Goal: Task Accomplishment & Management: Use online tool/utility

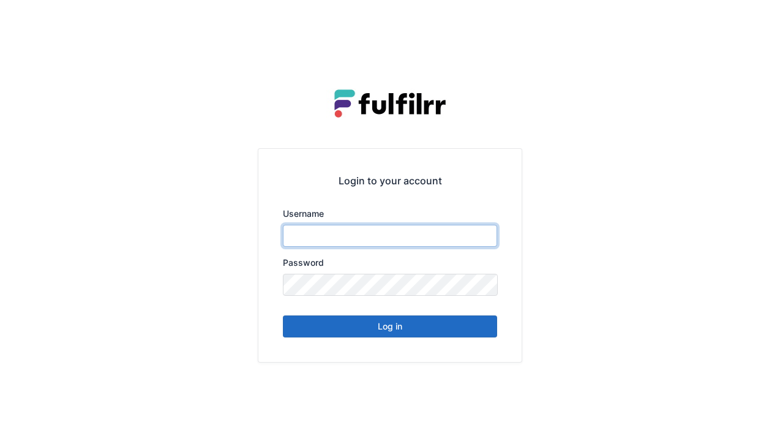
type input "******"
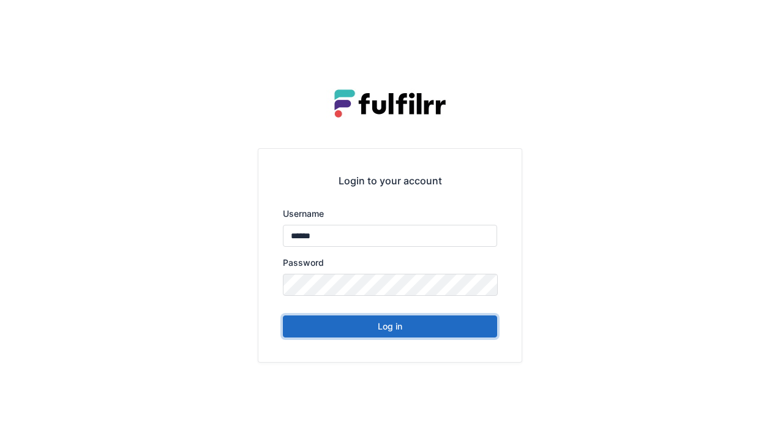
click at [397, 320] on button "Log in" at bounding box center [390, 326] width 214 height 22
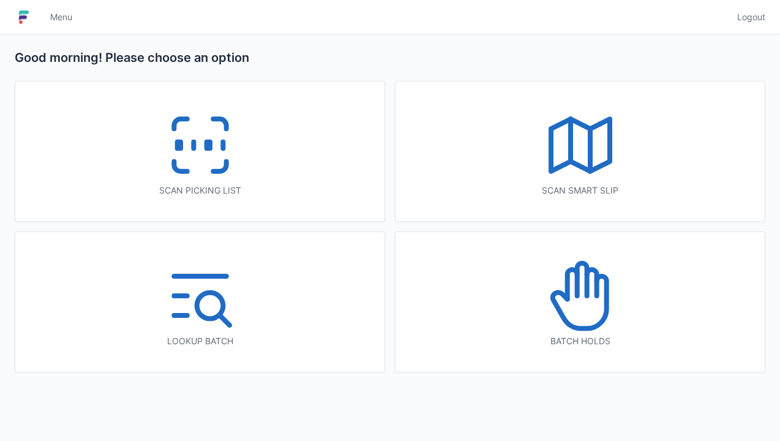
click at [207, 119] on icon at bounding box center [200, 145] width 78 height 78
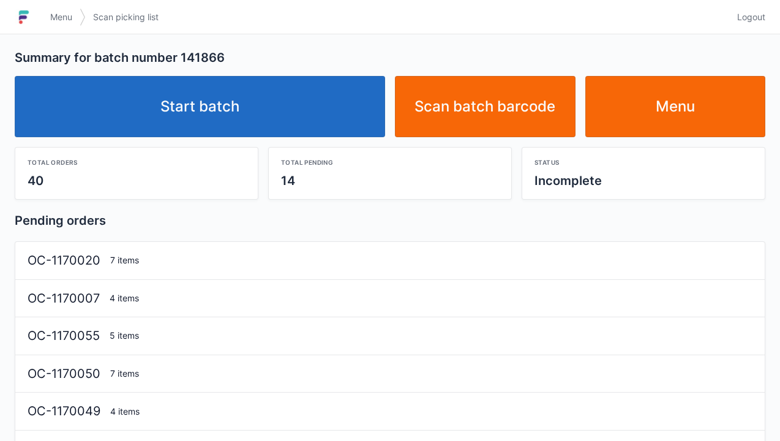
click at [193, 97] on link "Start batch" at bounding box center [200, 106] width 370 height 61
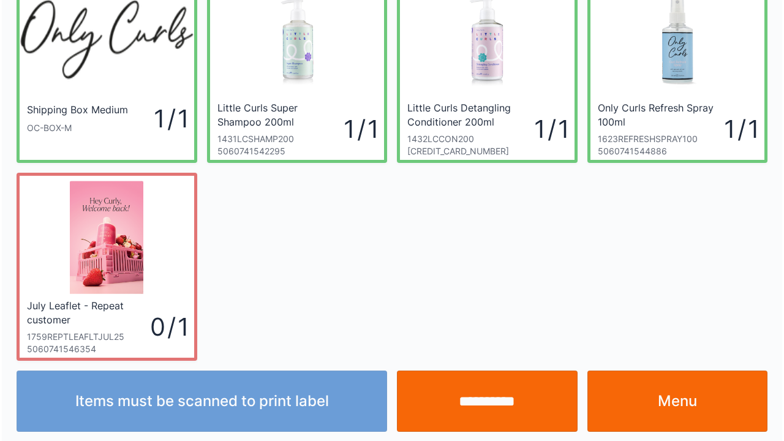
scroll to position [71, 0]
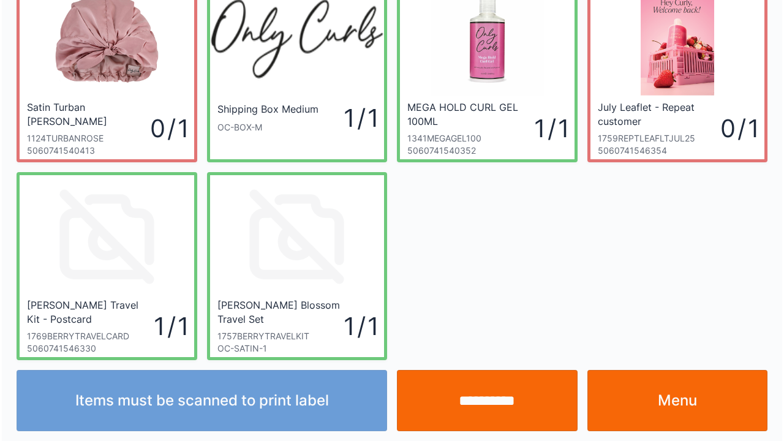
scroll to position [71, 0]
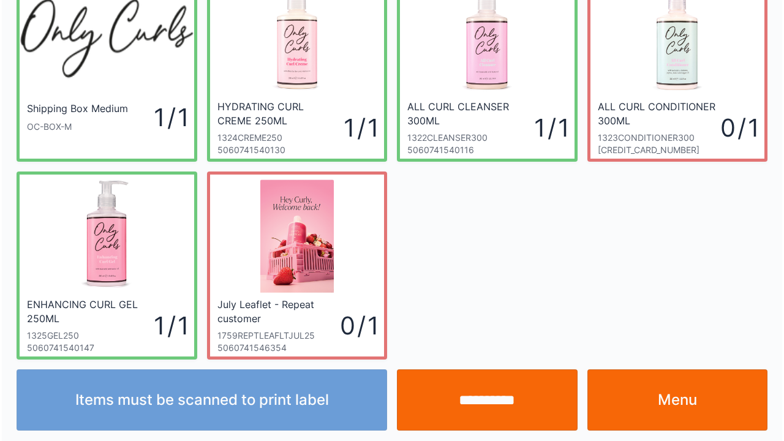
scroll to position [71, 0]
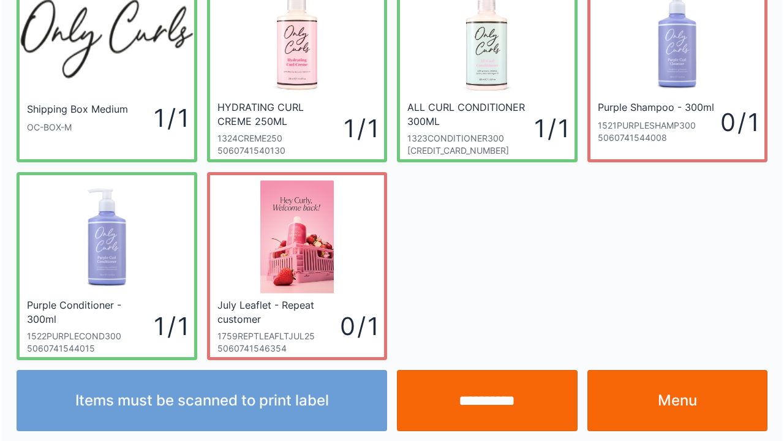
scroll to position [71, 0]
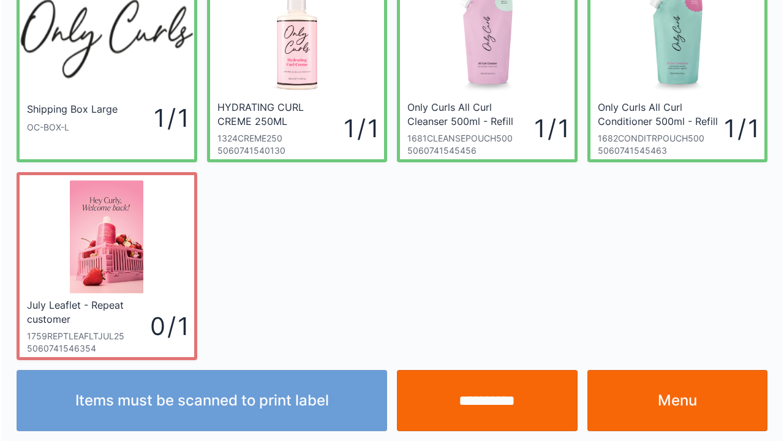
scroll to position [71, 0]
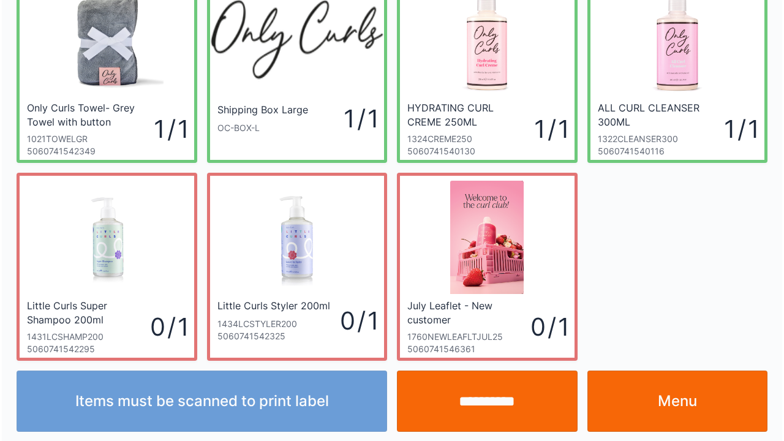
scroll to position [71, 0]
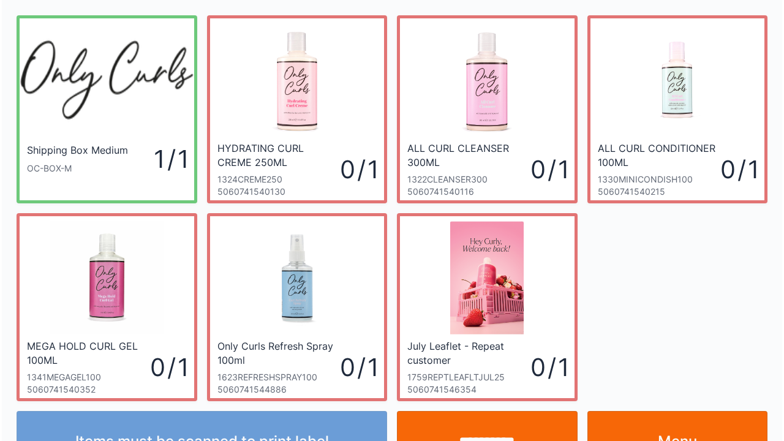
scroll to position [71, 0]
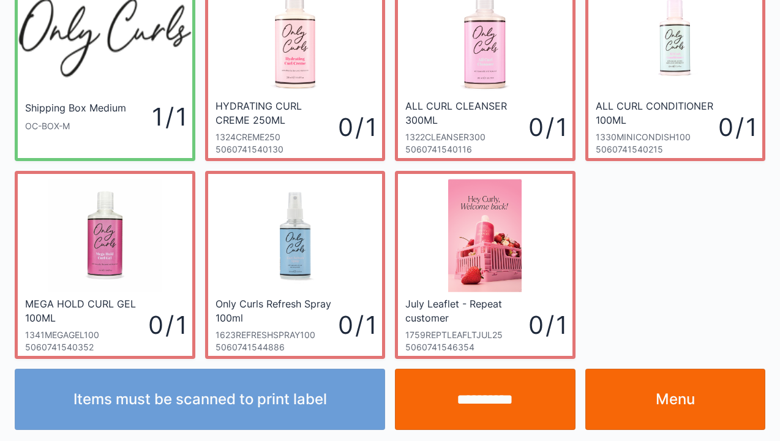
click at [495, 393] on input "**********" at bounding box center [485, 399] width 181 height 61
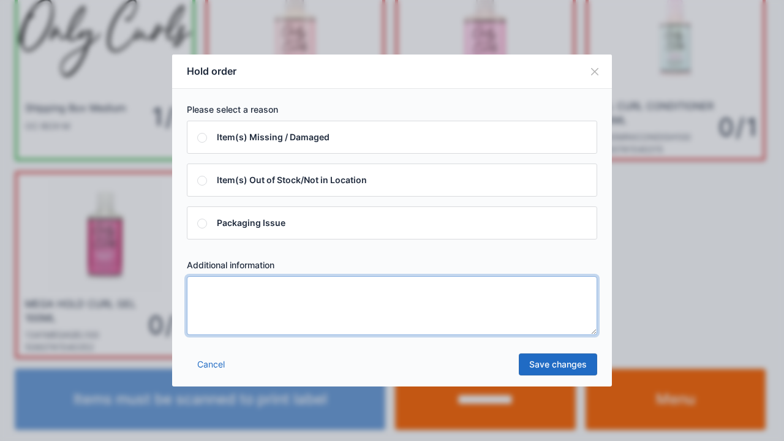
click at [354, 311] on textarea at bounding box center [392, 305] width 410 height 59
type textarea "****"
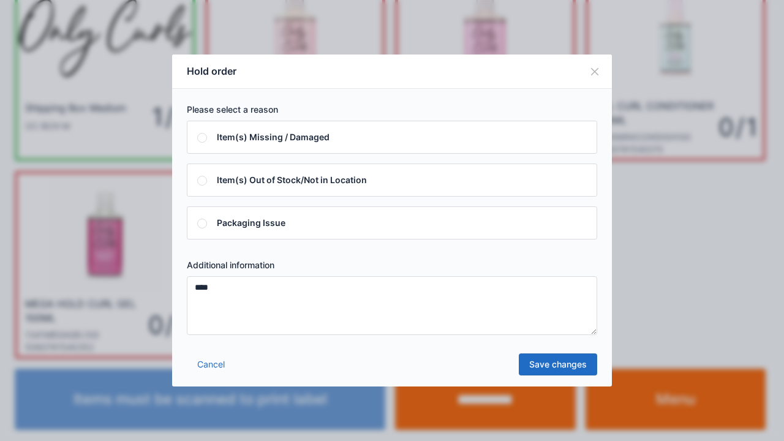
click at [558, 357] on link "Save changes" at bounding box center [557, 364] width 78 height 22
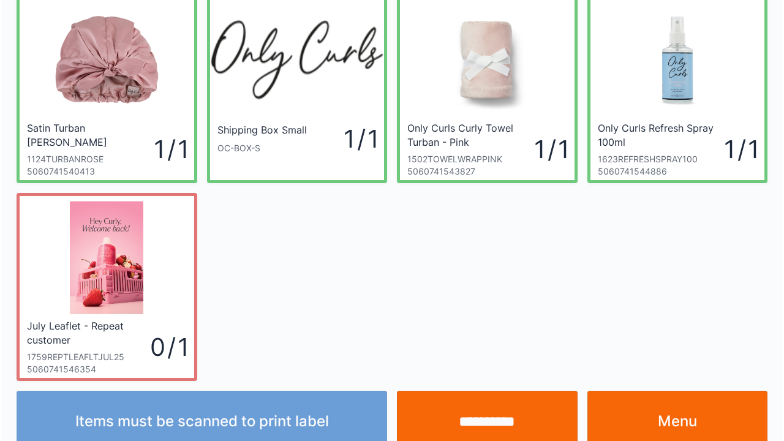
scroll to position [71, 0]
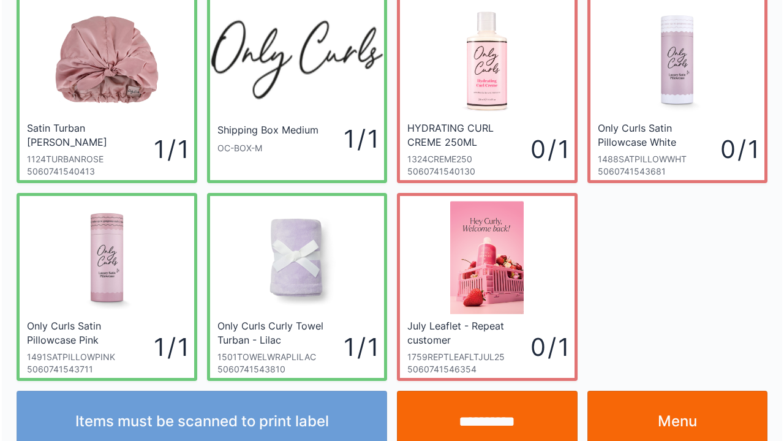
scroll to position [71, 0]
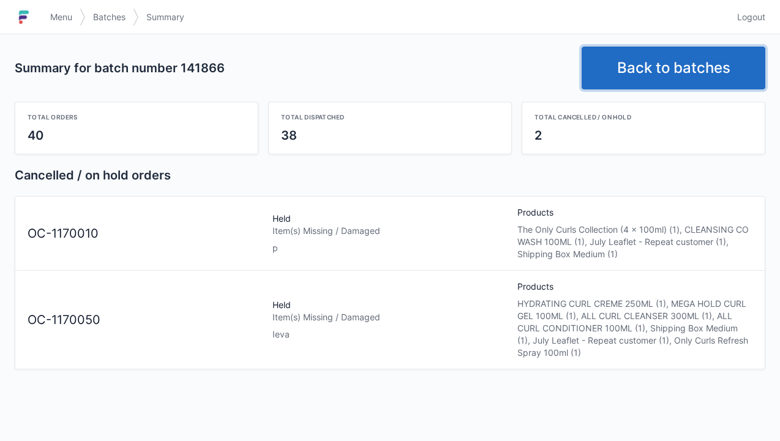
click at [665, 70] on link "Back to batches" at bounding box center [674, 68] width 184 height 43
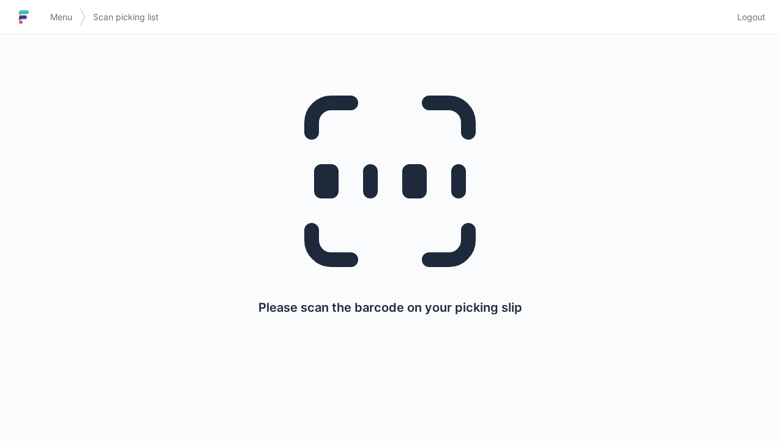
click at [59, 18] on span "Menu" at bounding box center [61, 17] width 22 height 12
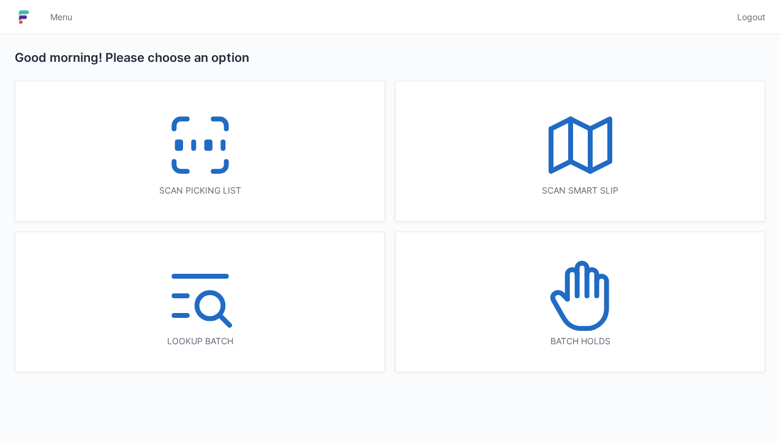
click at [583, 302] on icon at bounding box center [580, 295] width 78 height 78
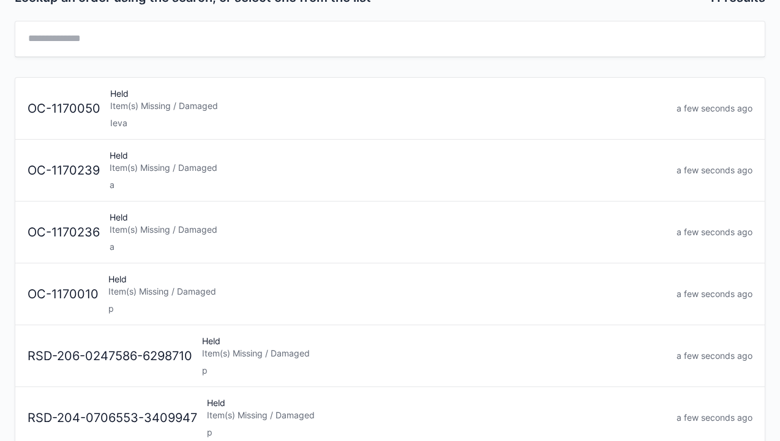
scroll to position [64, 0]
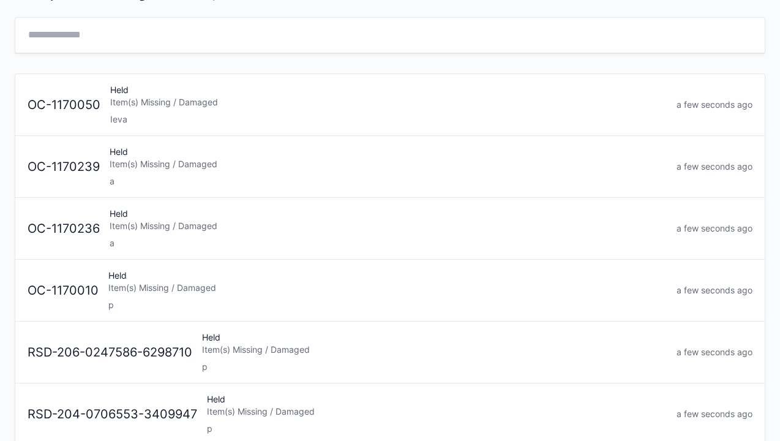
click at [220, 277] on div "Held Item(s) Missing / Damaged p" at bounding box center [387, 290] width 568 height 42
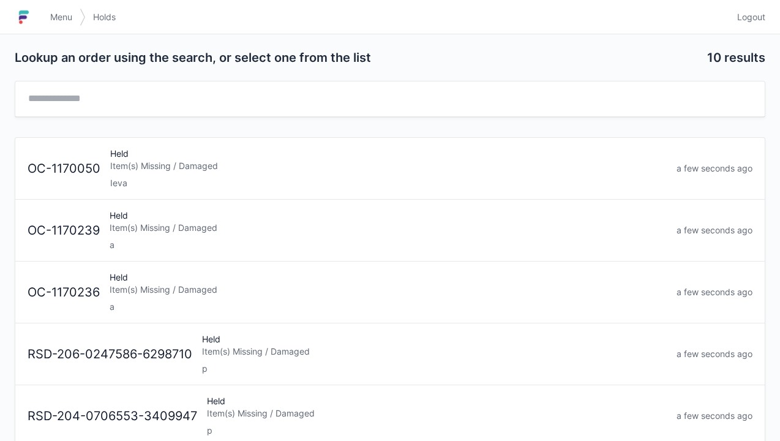
click at [165, 151] on div "Held Item(s) Missing / Damaged Ieva" at bounding box center [388, 169] width 566 height 42
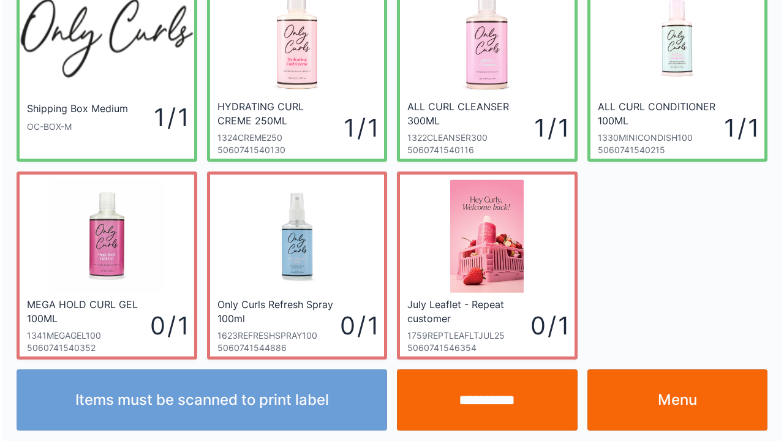
scroll to position [71, 0]
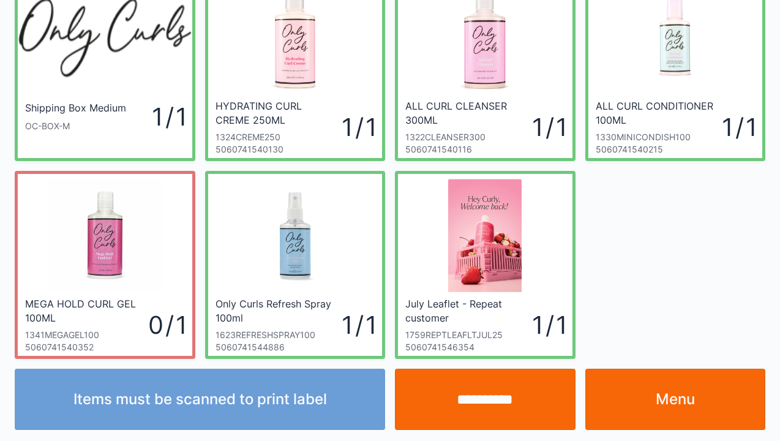
click at [477, 400] on input "**********" at bounding box center [485, 399] width 181 height 61
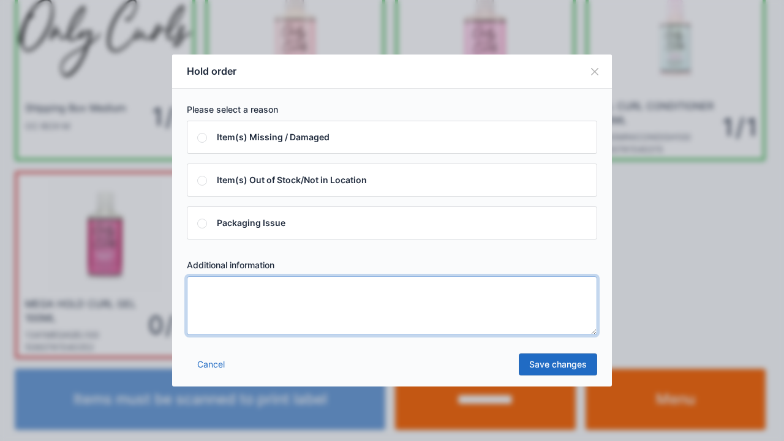
click at [374, 308] on textarea at bounding box center [392, 305] width 410 height 59
type textarea "*********"
click at [572, 365] on link "Save changes" at bounding box center [557, 364] width 78 height 22
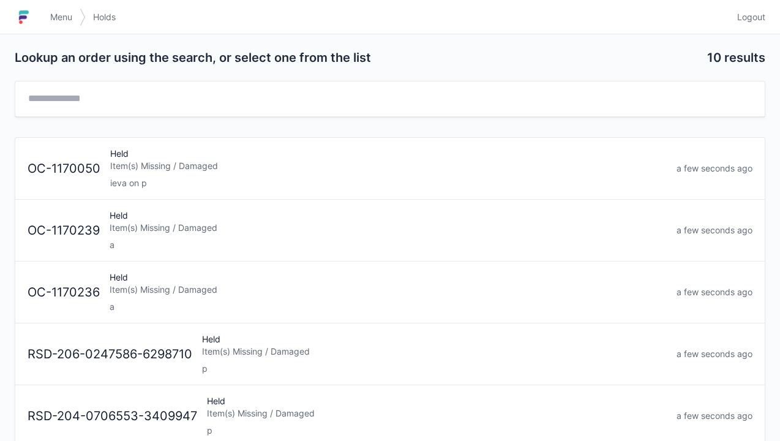
click at [64, 20] on span "Menu" at bounding box center [61, 17] width 22 height 12
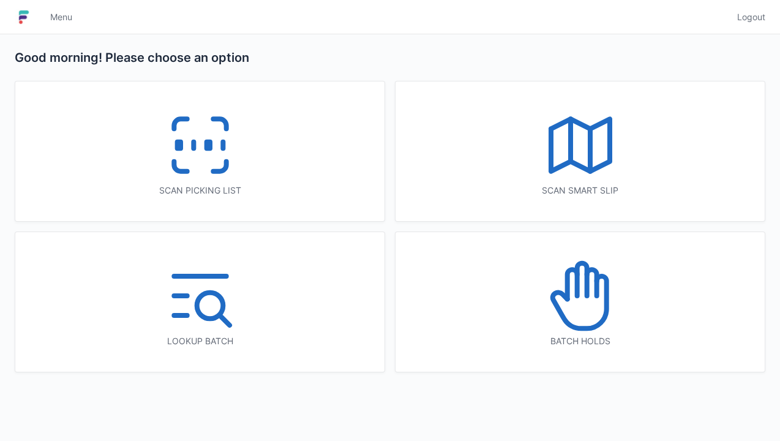
click at [584, 111] on icon at bounding box center [580, 145] width 78 height 78
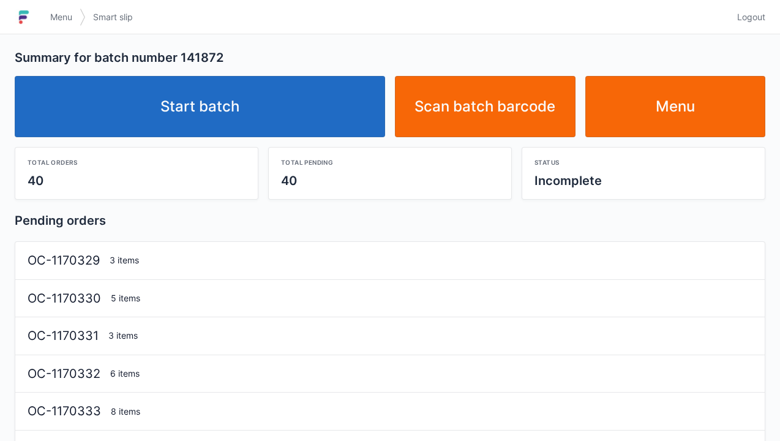
click at [205, 81] on link "Start batch" at bounding box center [200, 106] width 370 height 61
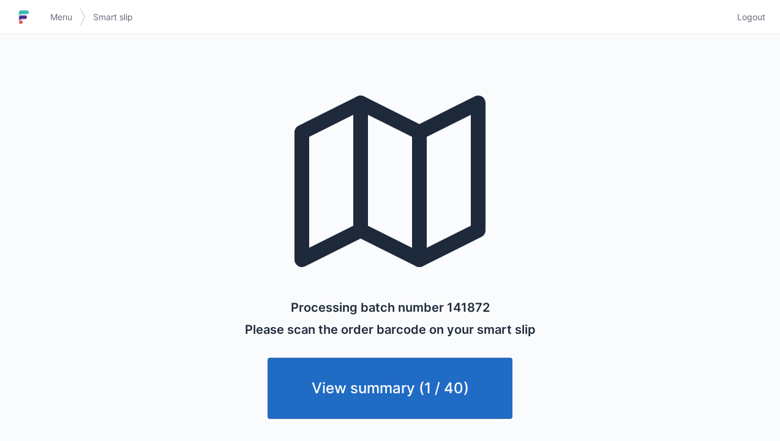
click at [66, 20] on span "Menu" at bounding box center [61, 17] width 22 height 12
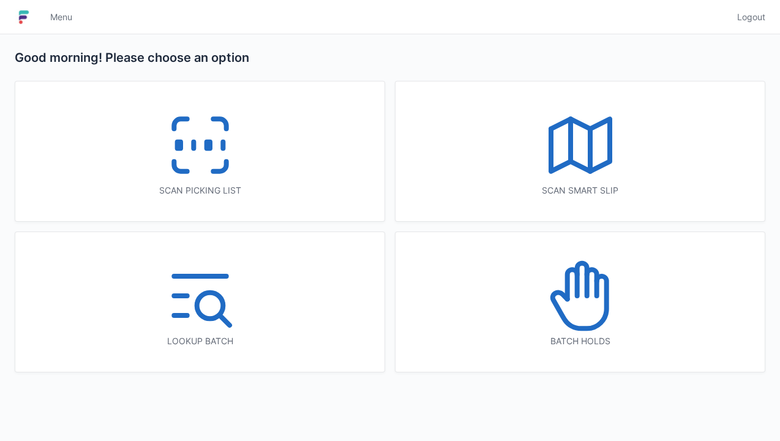
click at [198, 149] on icon at bounding box center [200, 145] width 78 height 78
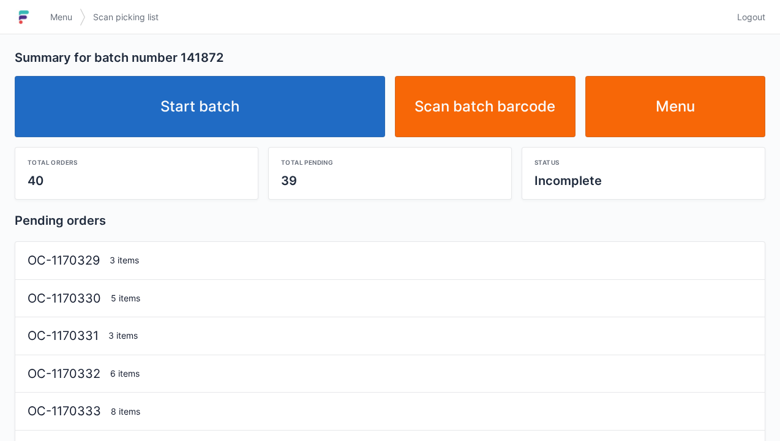
click at [224, 99] on link "Start batch" at bounding box center [200, 106] width 370 height 61
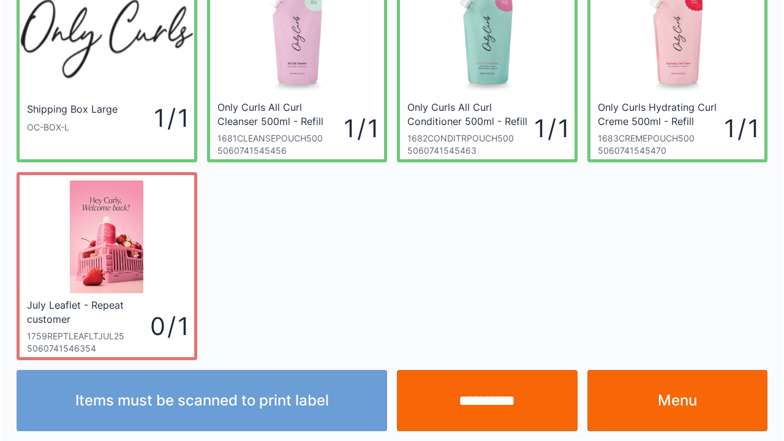
scroll to position [71, 0]
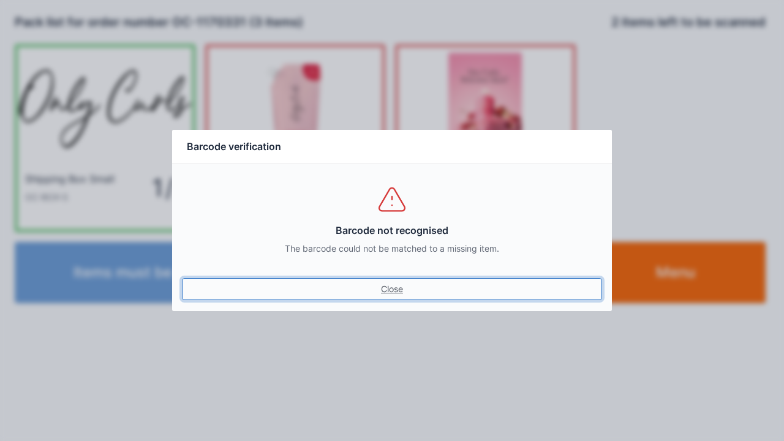
click at [389, 283] on link "Close" at bounding box center [392, 289] width 420 height 22
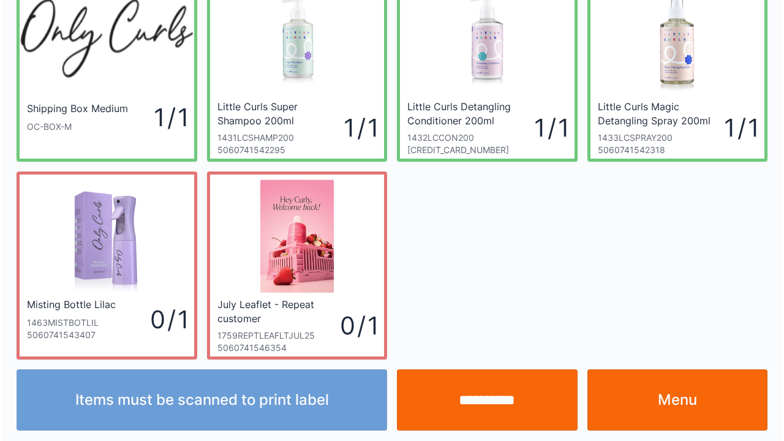
scroll to position [71, 0]
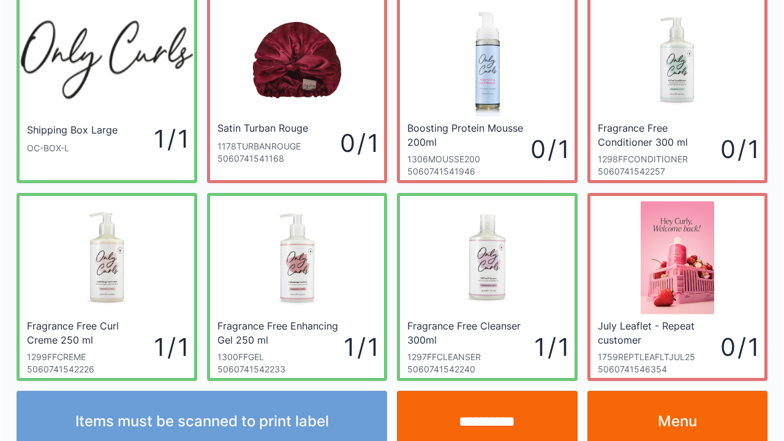
scroll to position [71, 0]
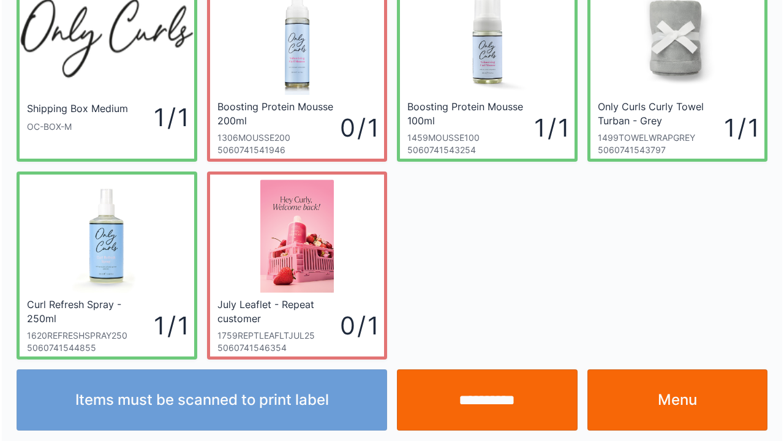
scroll to position [71, 0]
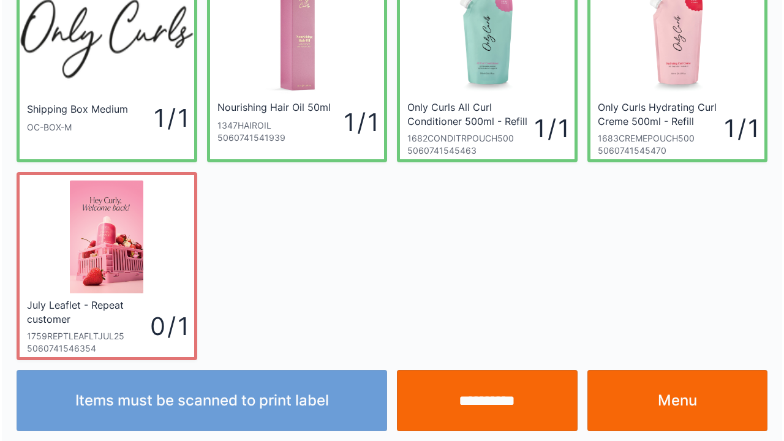
scroll to position [71, 0]
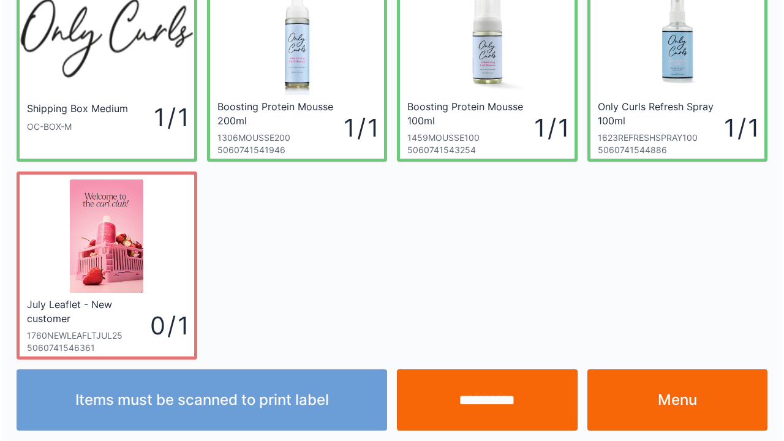
scroll to position [71, 0]
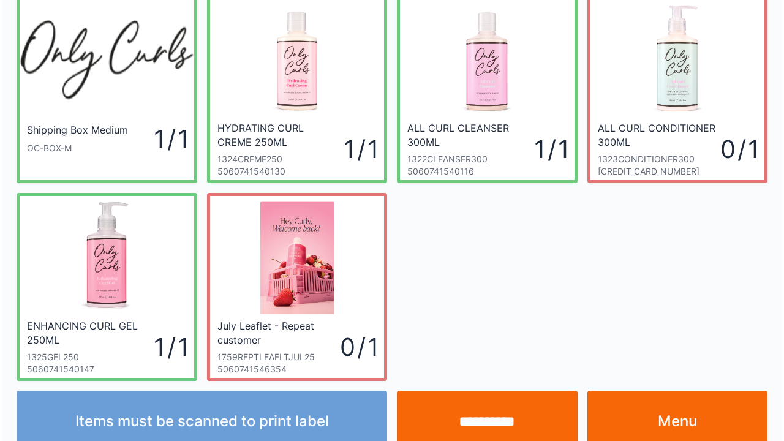
scroll to position [71, 0]
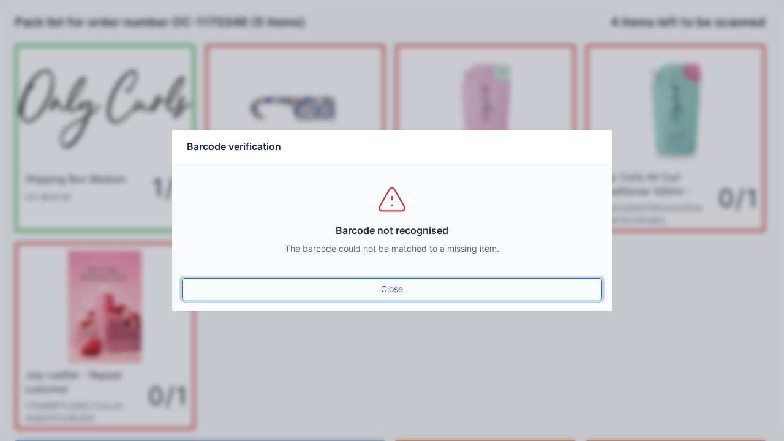
click at [382, 298] on link "Close" at bounding box center [392, 289] width 420 height 22
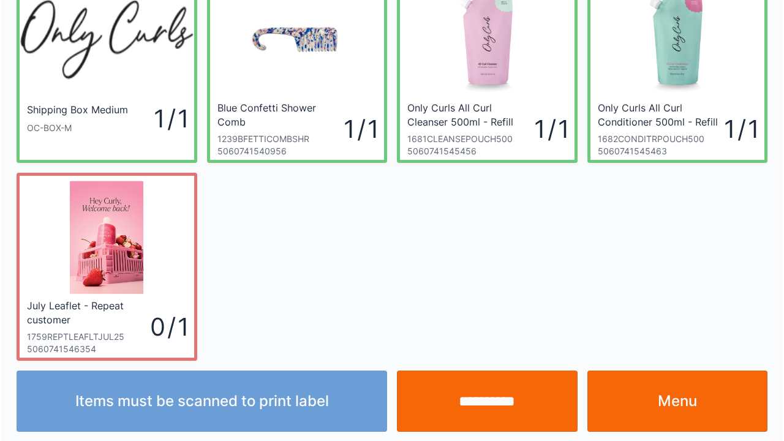
scroll to position [71, 0]
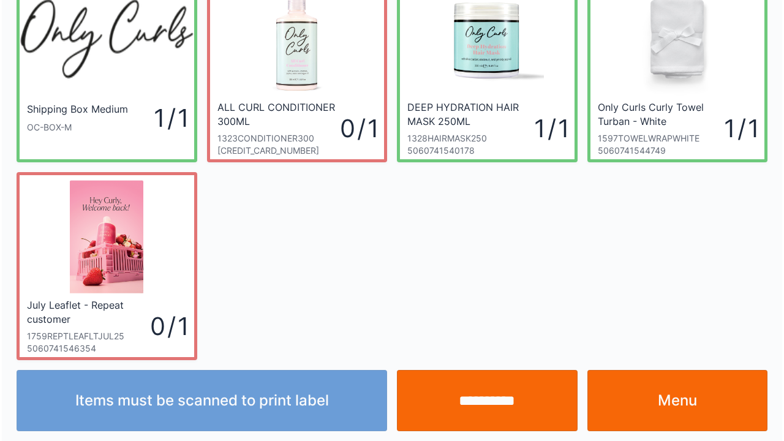
scroll to position [71, 0]
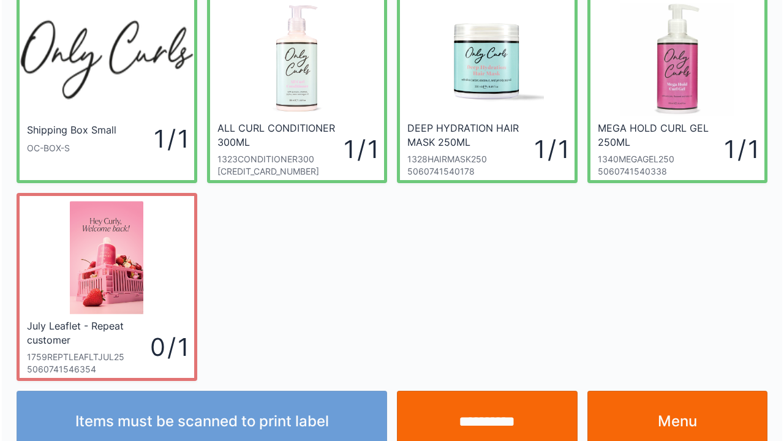
scroll to position [71, 0]
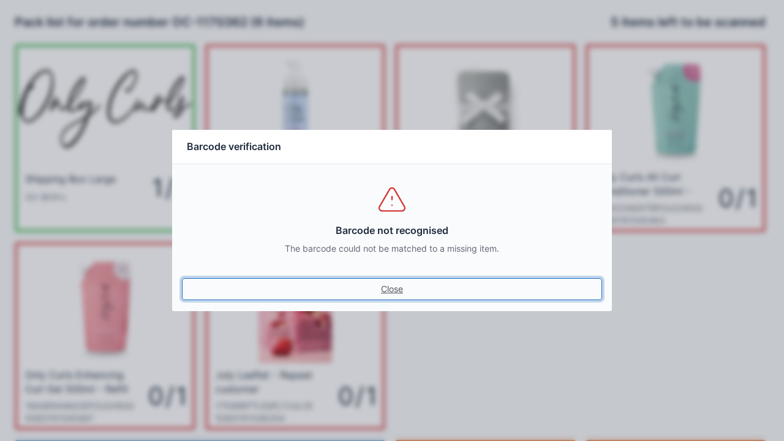
click at [413, 284] on link "Close" at bounding box center [392, 289] width 420 height 22
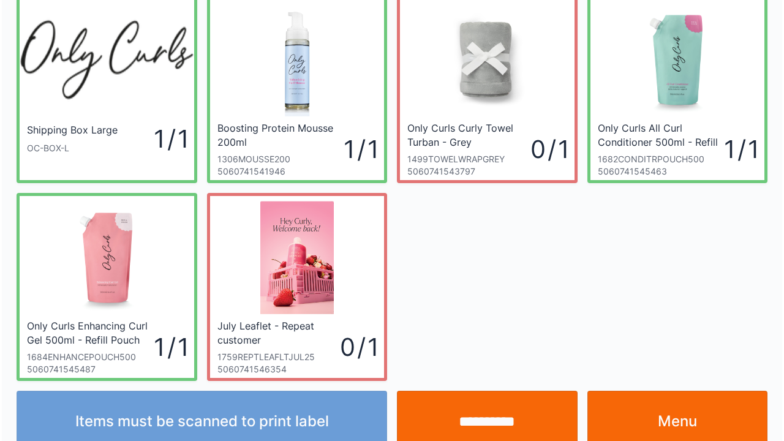
scroll to position [71, 0]
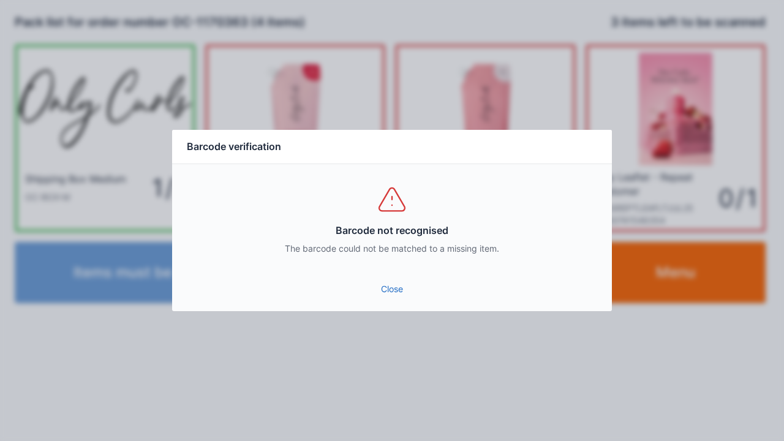
click at [388, 285] on link "Close" at bounding box center [392, 289] width 420 height 22
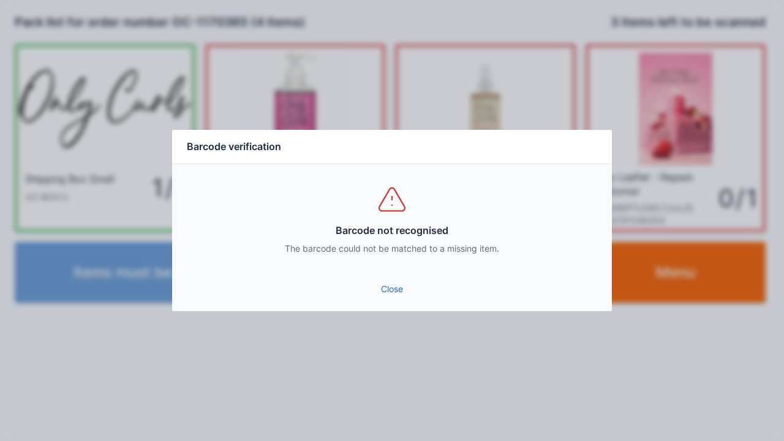
click at [394, 280] on link "Close" at bounding box center [392, 289] width 420 height 22
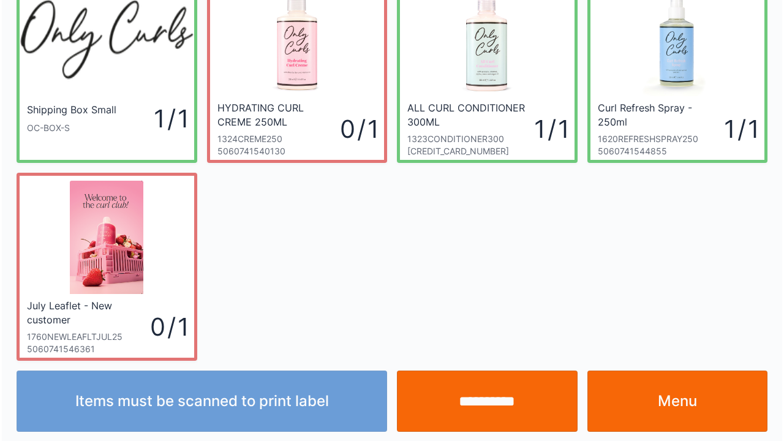
scroll to position [71, 0]
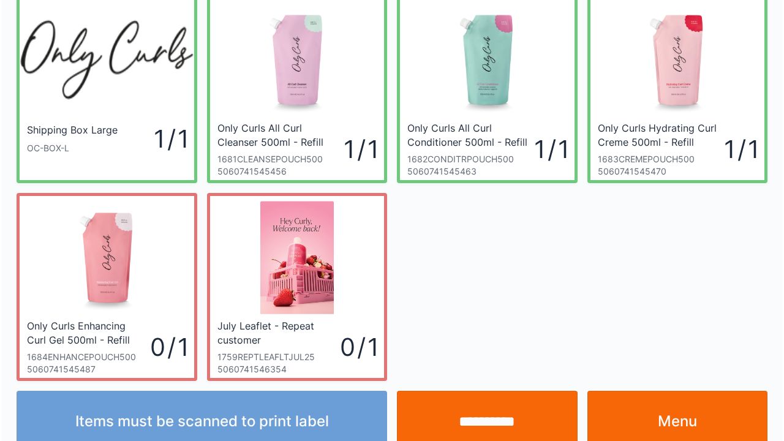
scroll to position [71, 0]
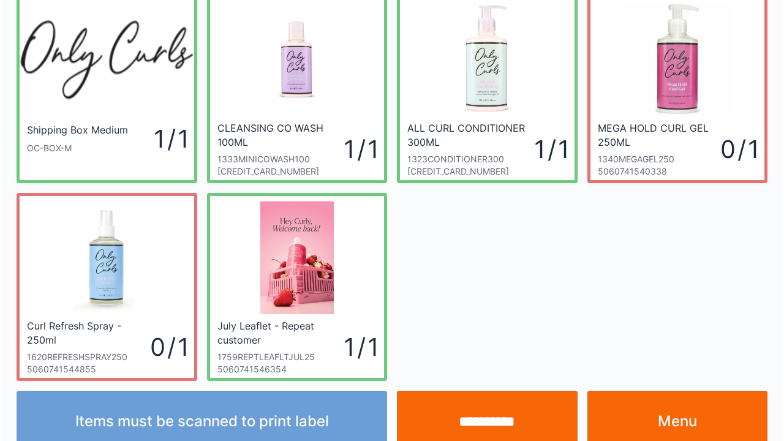
scroll to position [71, 0]
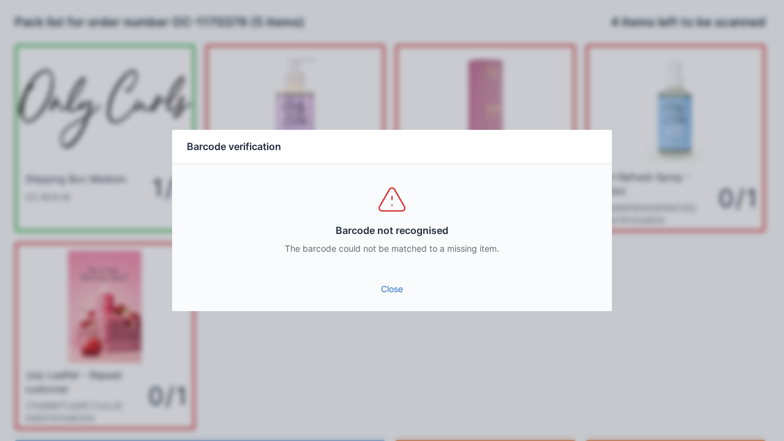
click at [391, 285] on link "Close" at bounding box center [392, 289] width 420 height 22
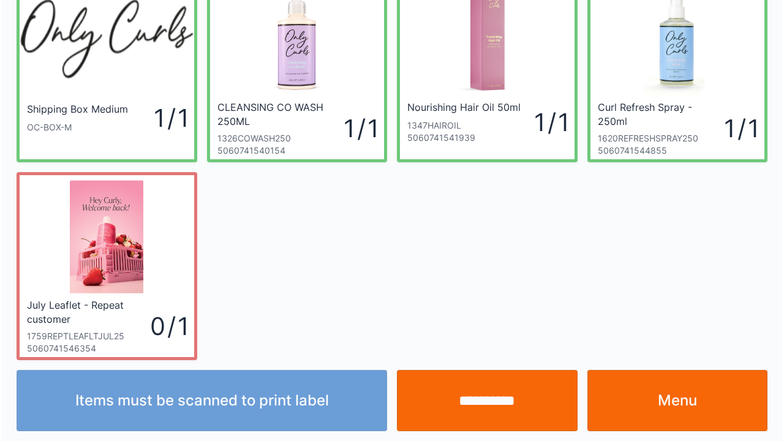
scroll to position [71, 0]
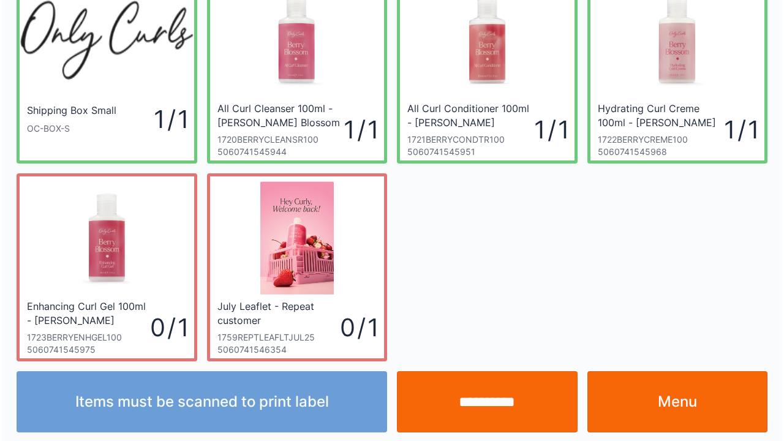
scroll to position [71, 0]
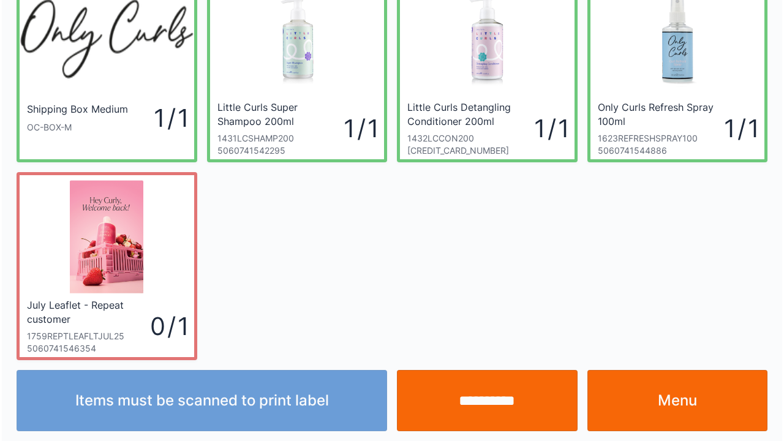
scroll to position [71, 0]
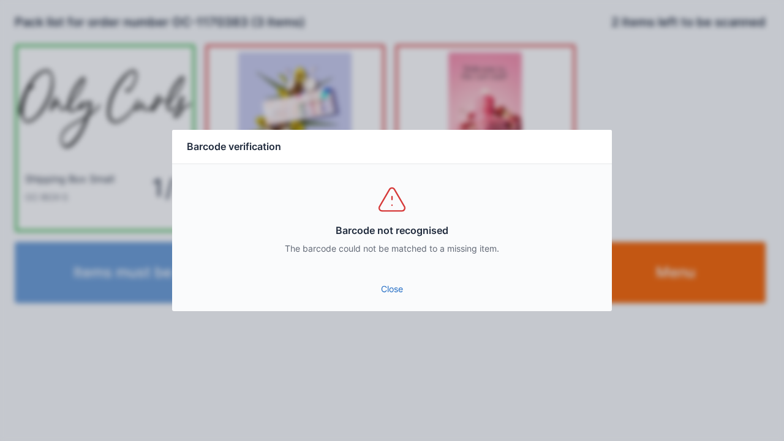
click at [391, 272] on div "Barcode not recognised The barcode could not be matched to a missing item." at bounding box center [392, 219] width 440 height 110
click at [386, 280] on link "Close" at bounding box center [392, 289] width 420 height 22
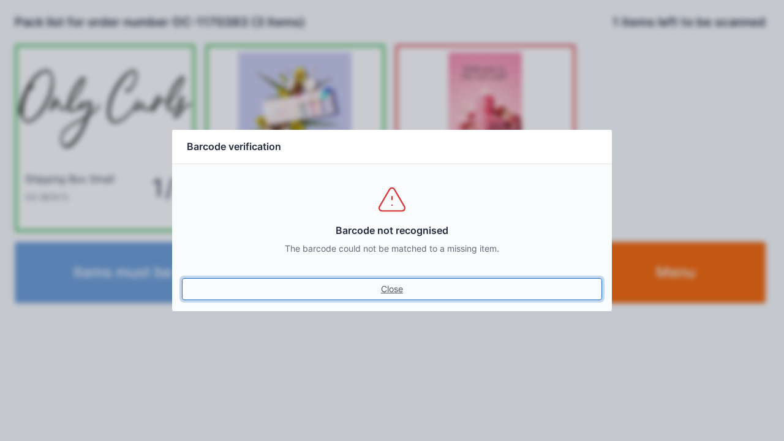
click at [373, 296] on link "Close" at bounding box center [392, 289] width 420 height 22
